Goal: Information Seeking & Learning: Learn about a topic

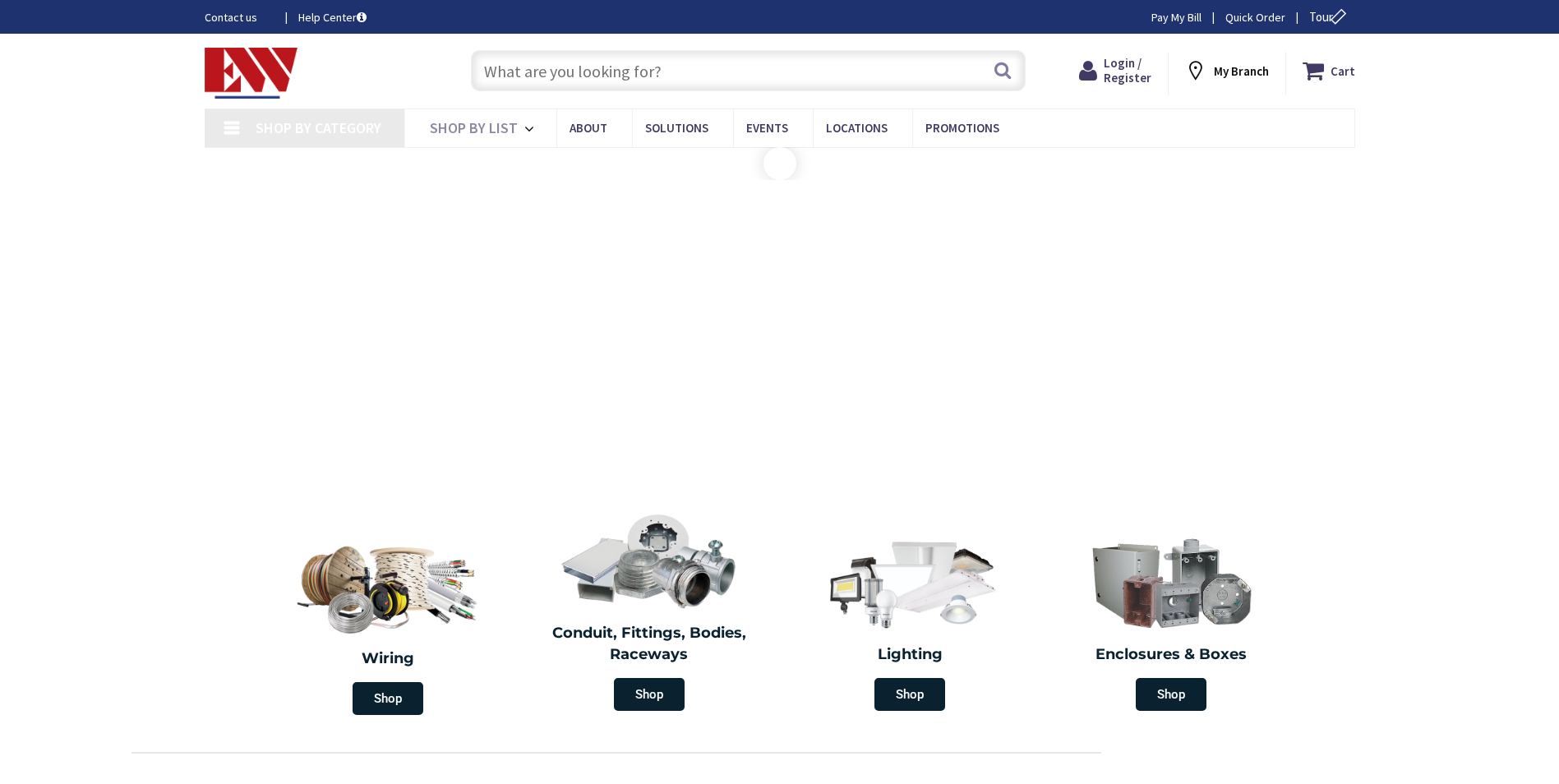
type input "[PERSON_NAME][GEOGRAPHIC_DATA], [GEOGRAPHIC_DATA]"
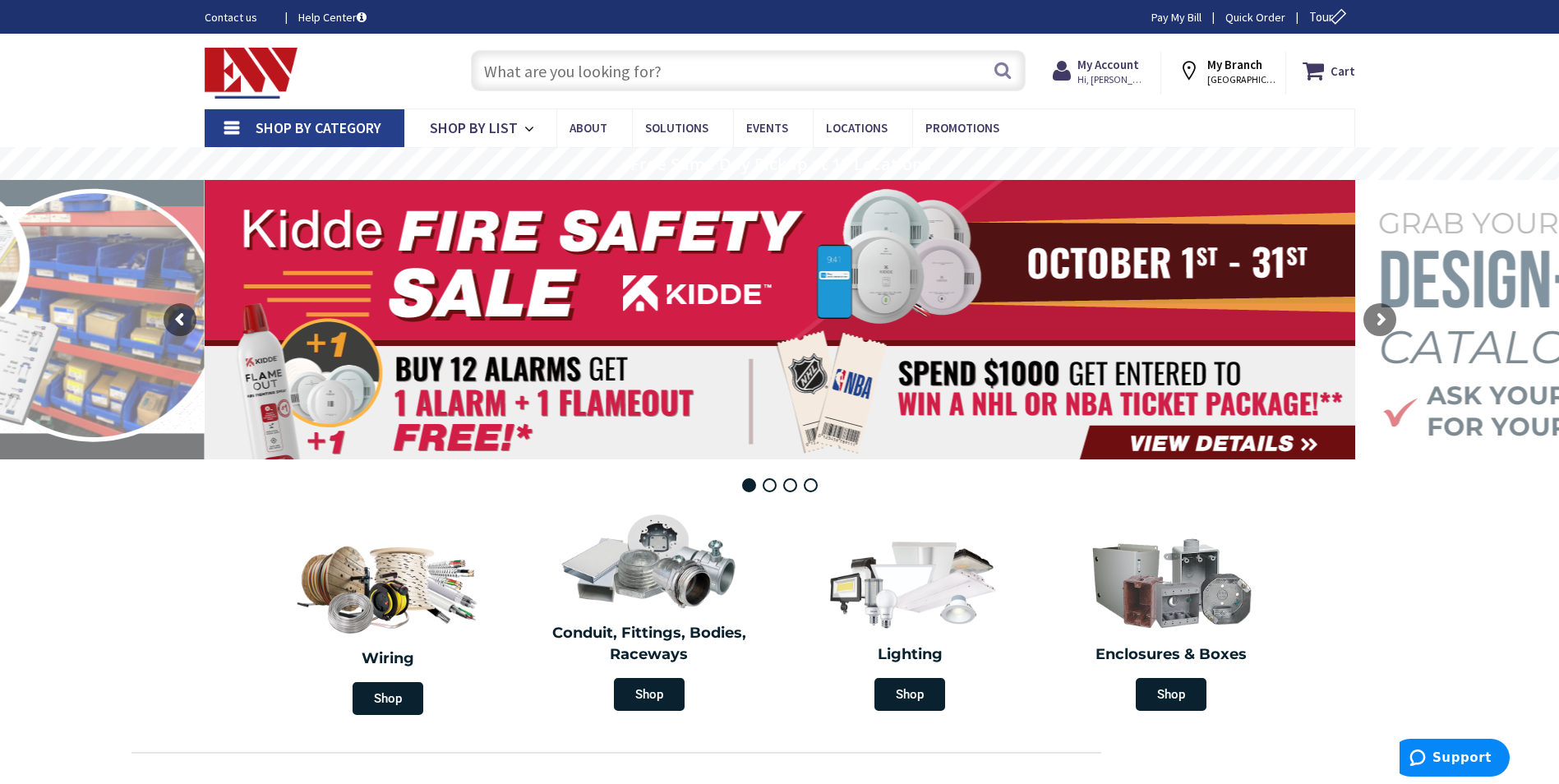
click at [622, 69] on input "text" at bounding box center [748, 70] width 555 height 41
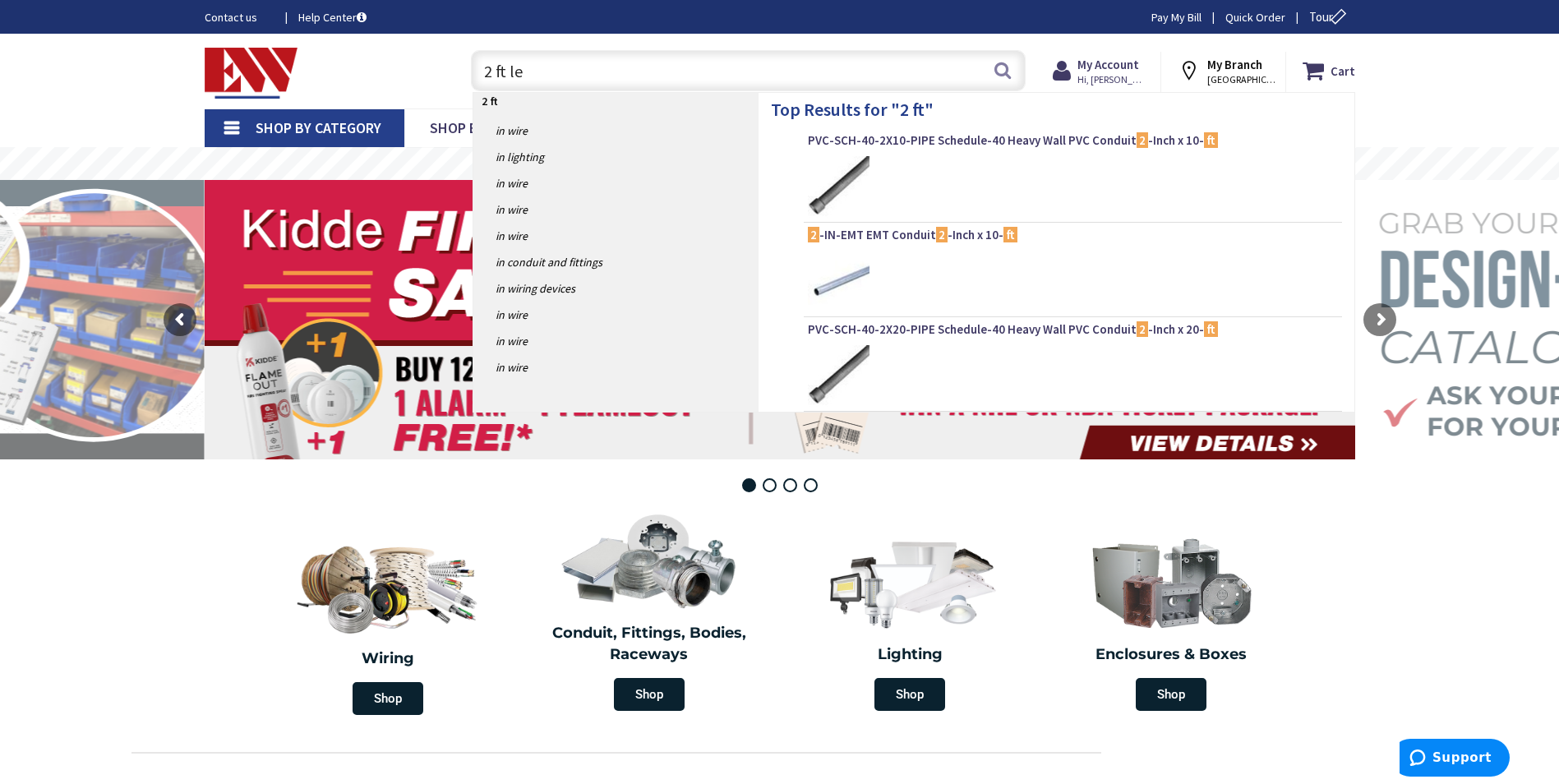
type input "2 ft led"
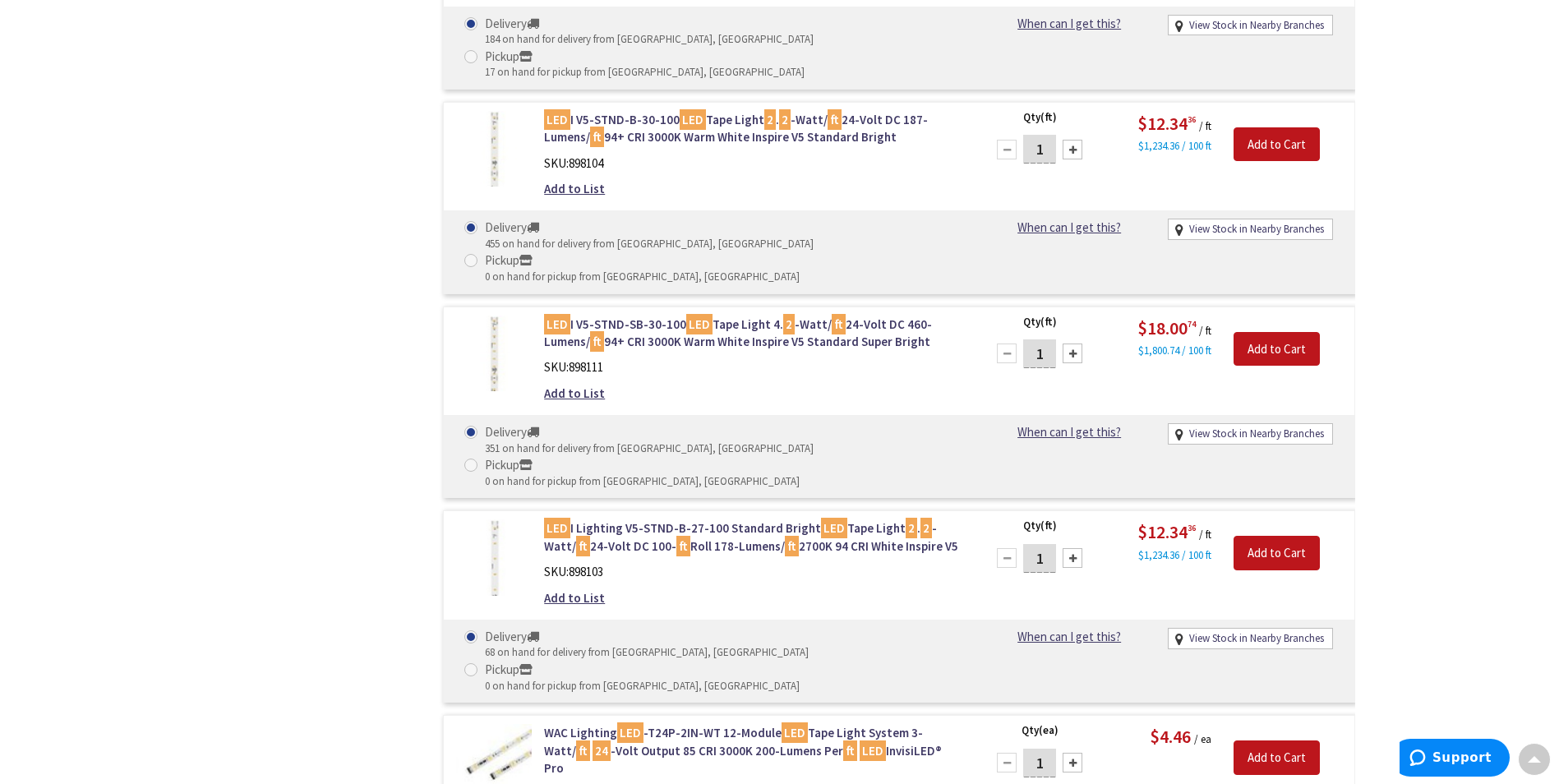
scroll to position [2303, 0]
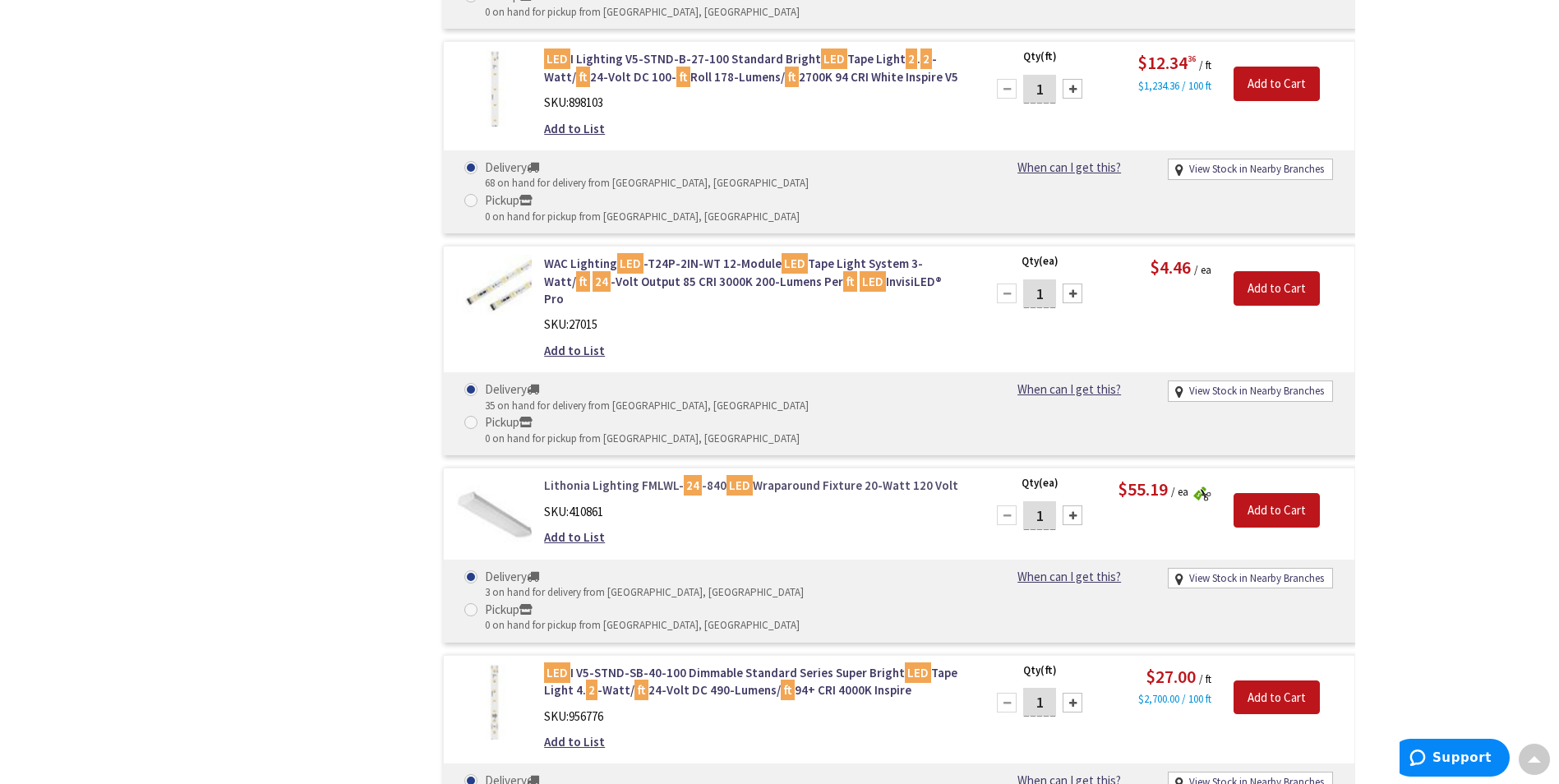
click at [634, 477] on link "Lithonia Lighting FMLWL- 24 -840 LED Wraparound Fixture 20-Watt 120 Volt" at bounding box center [753, 485] width 418 height 18
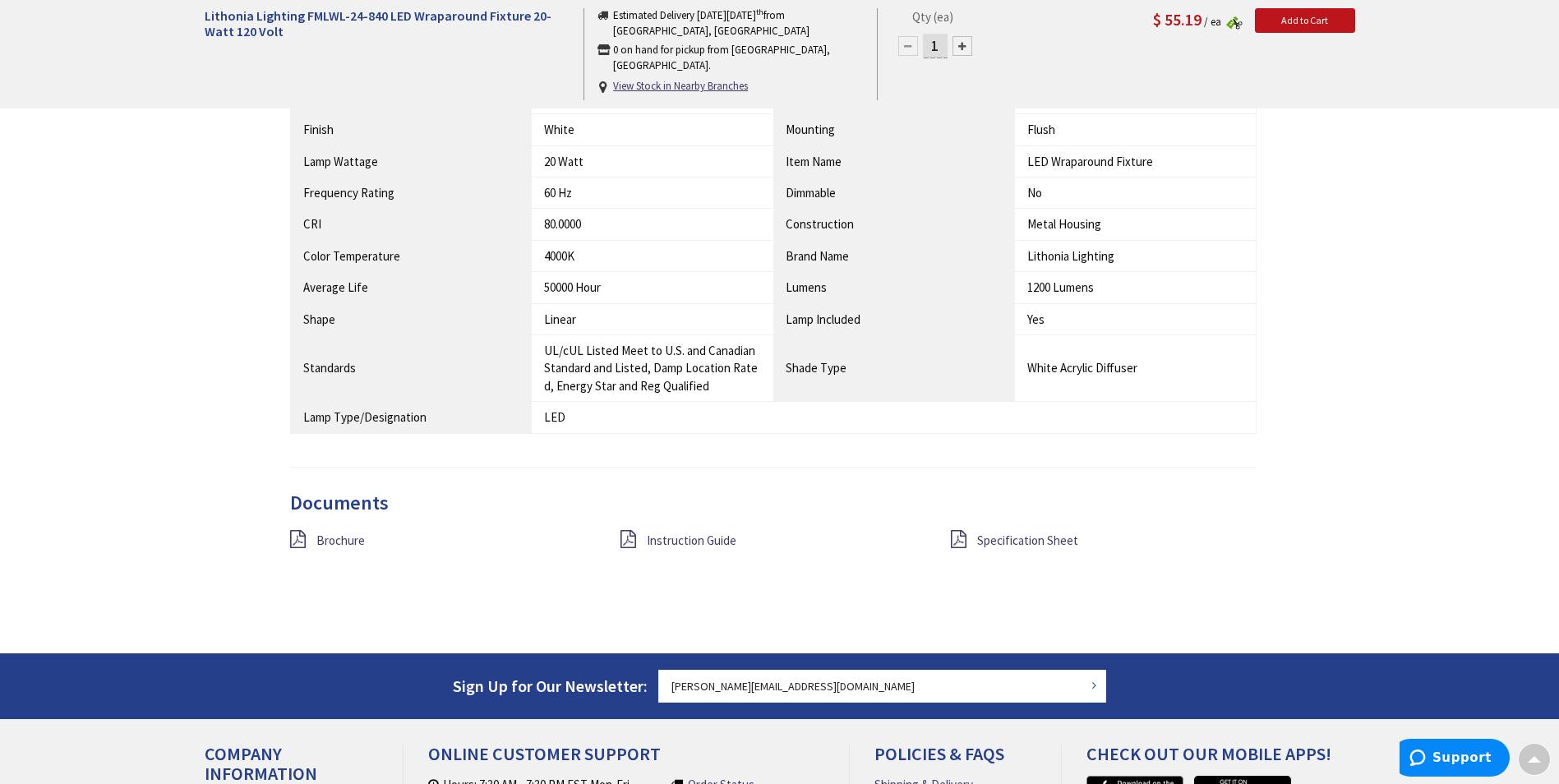
scroll to position [1233, 0]
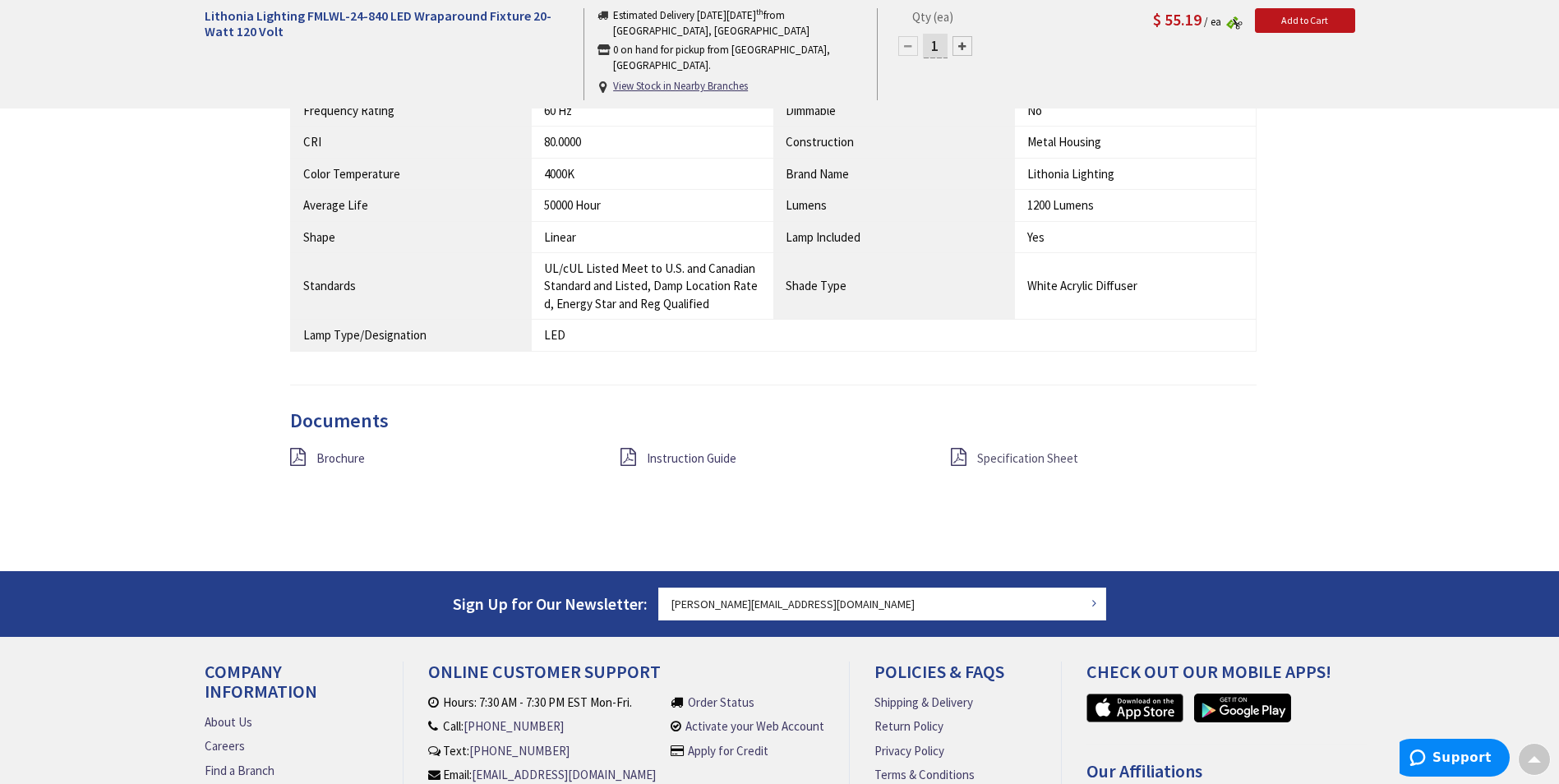
click at [1035, 463] on span "Specification Sheet" at bounding box center [1027, 458] width 101 height 16
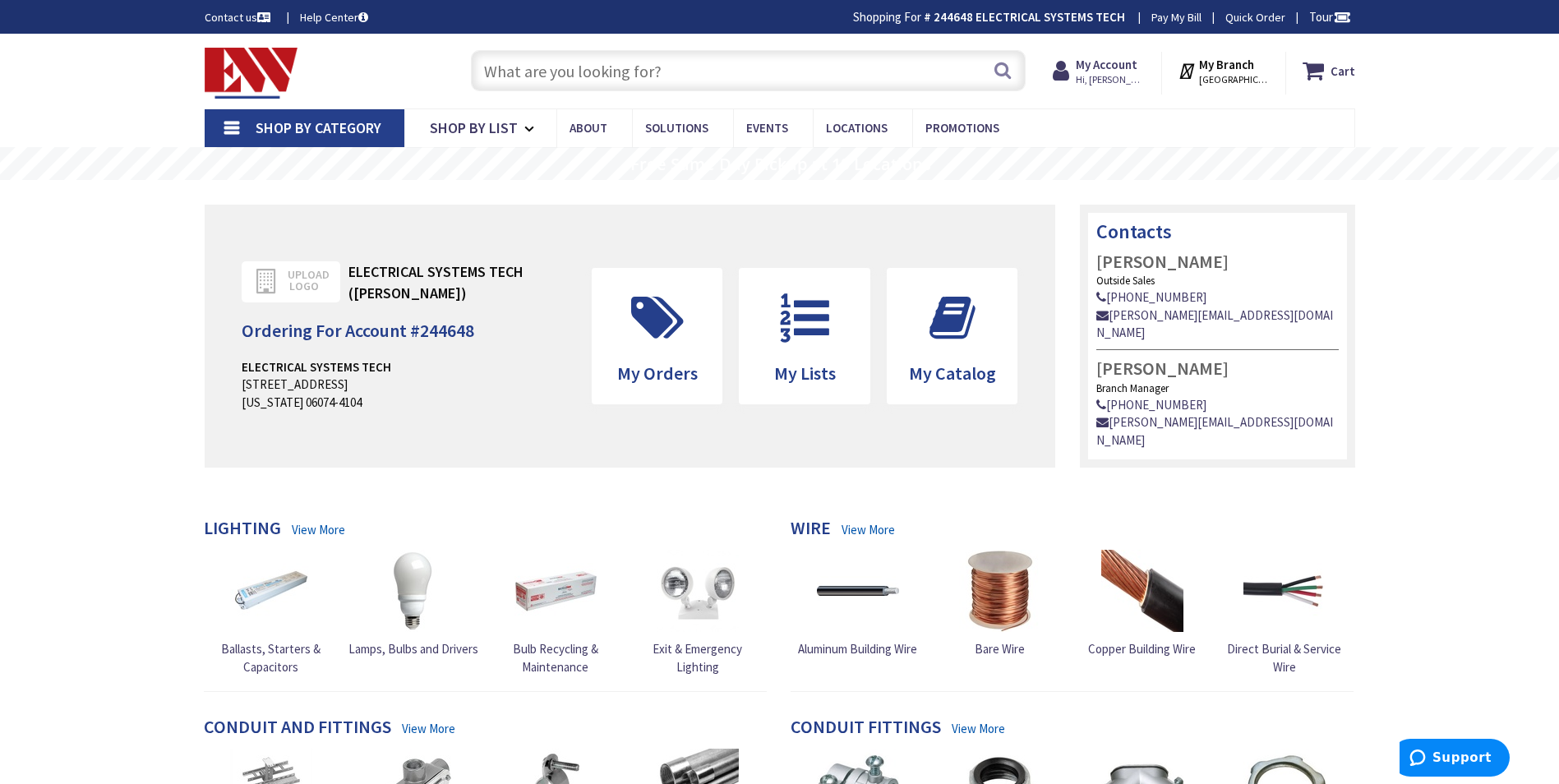
click at [537, 66] on input "text" at bounding box center [748, 70] width 555 height 41
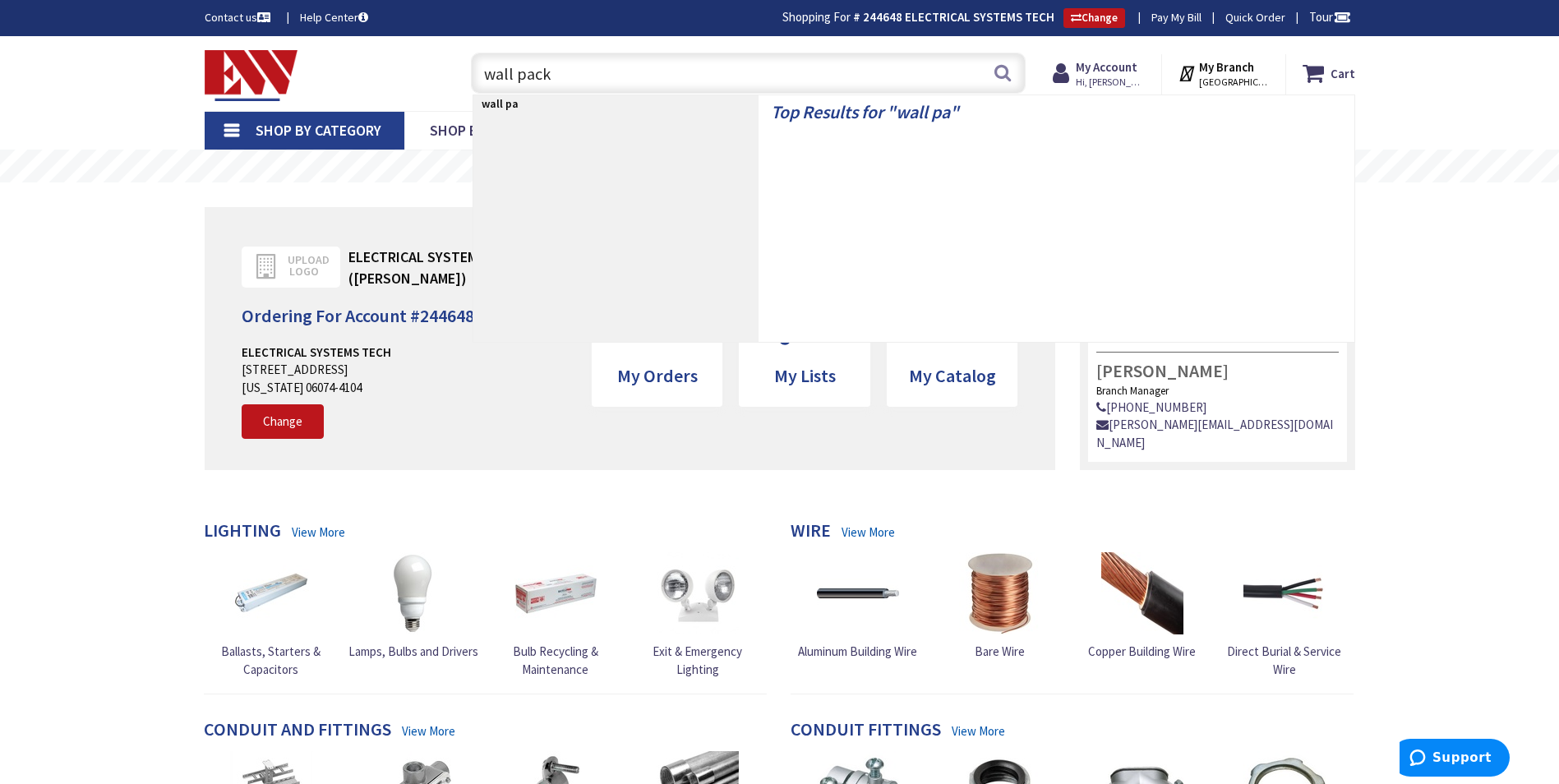
type input "wall packs"
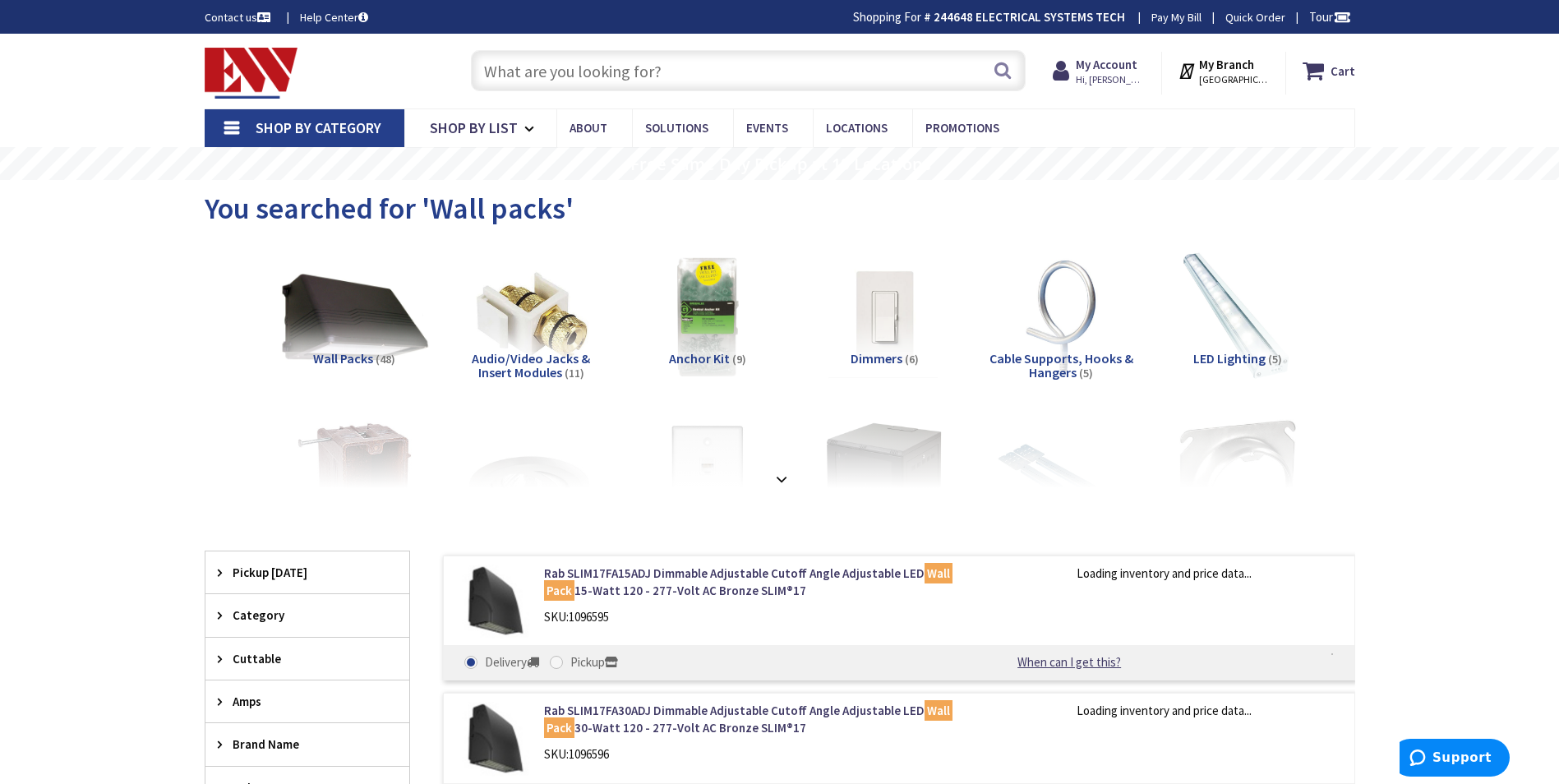
click at [365, 334] on img at bounding box center [354, 317] width 149 height 149
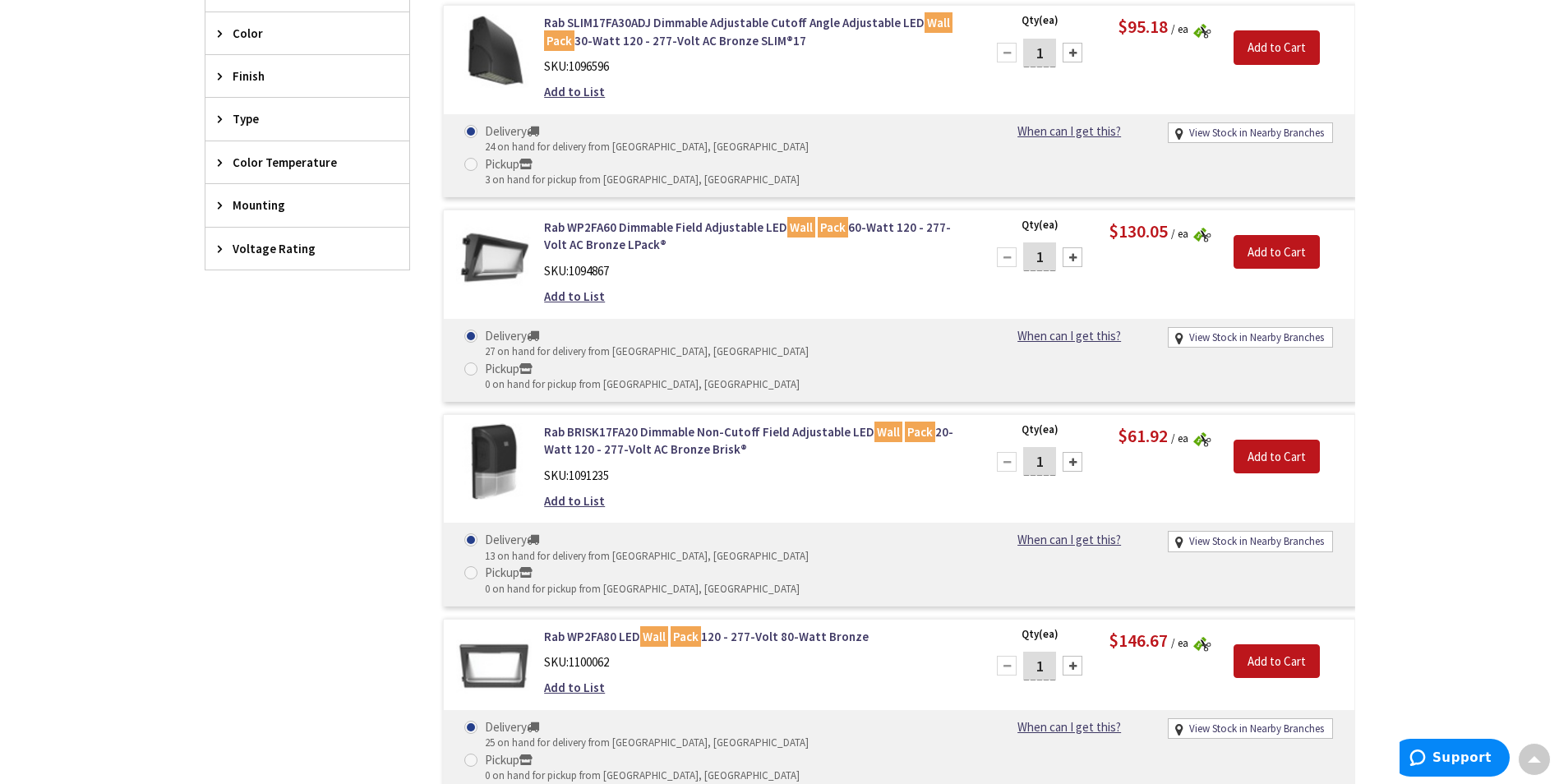
scroll to position [770, 0]
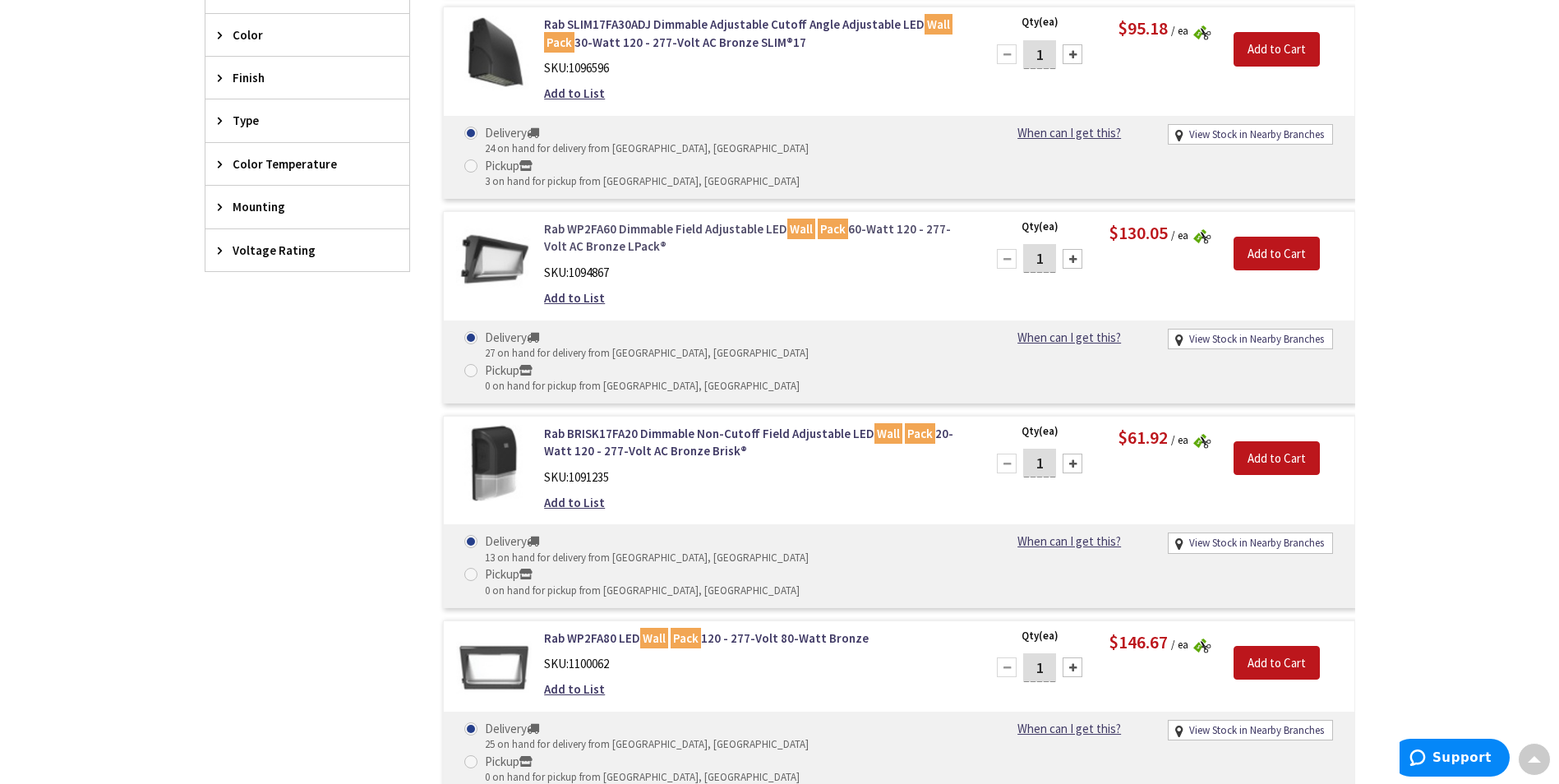
click at [633, 220] on link "Rab WP2FA60 Dimmable Field Adjustable LED Wall Pack 60-Watt 120 - 277-Volt AC B…" at bounding box center [753, 237] width 418 height 35
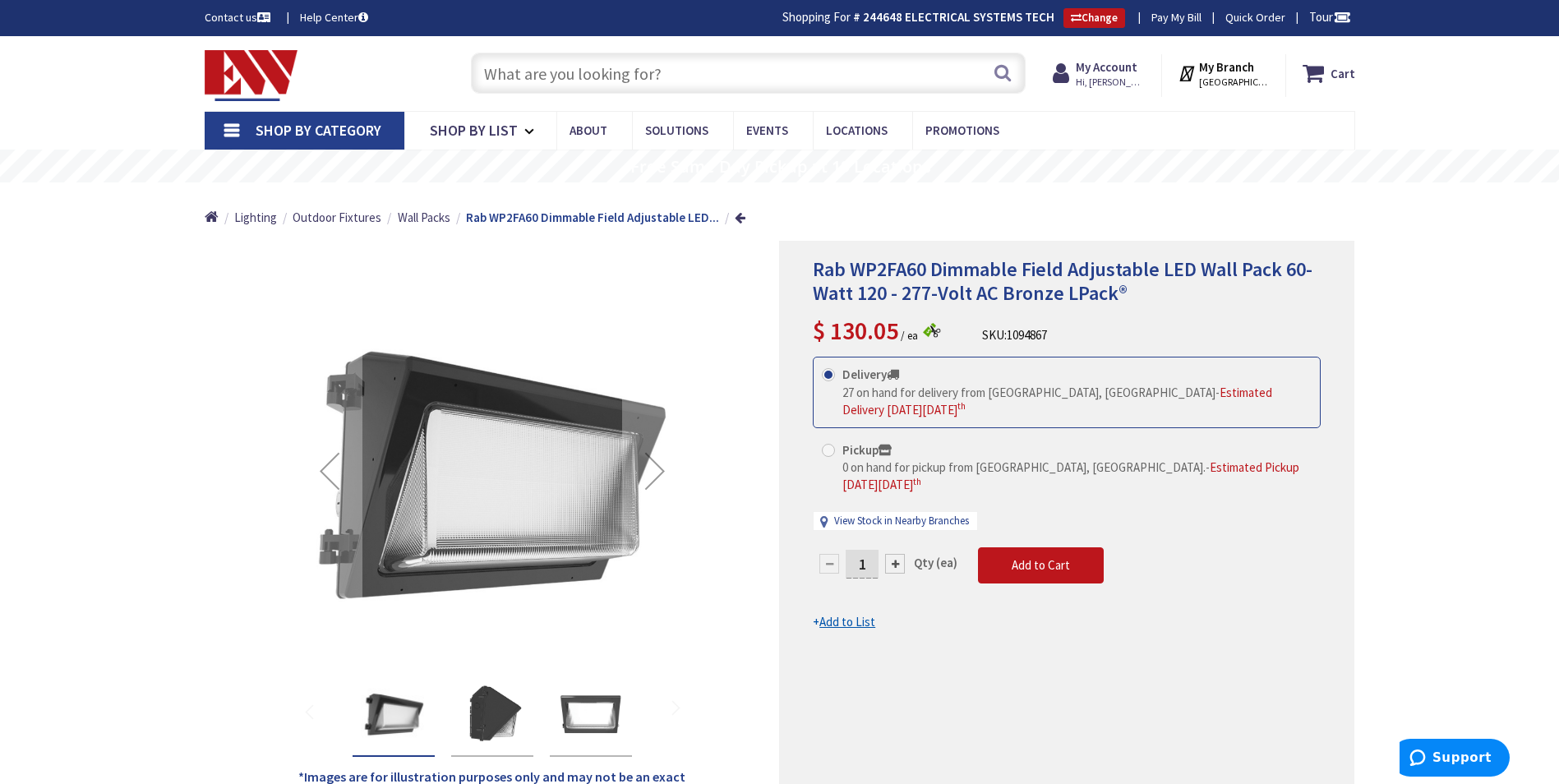
click at [495, 714] on img "Rab WP2FA60 Dimmable Field Adjustable LED Wall Pack 60-Watt 120 - 277-Volt AC B…" at bounding box center [492, 713] width 66 height 66
